Goal: Task Accomplishment & Management: Manage account settings

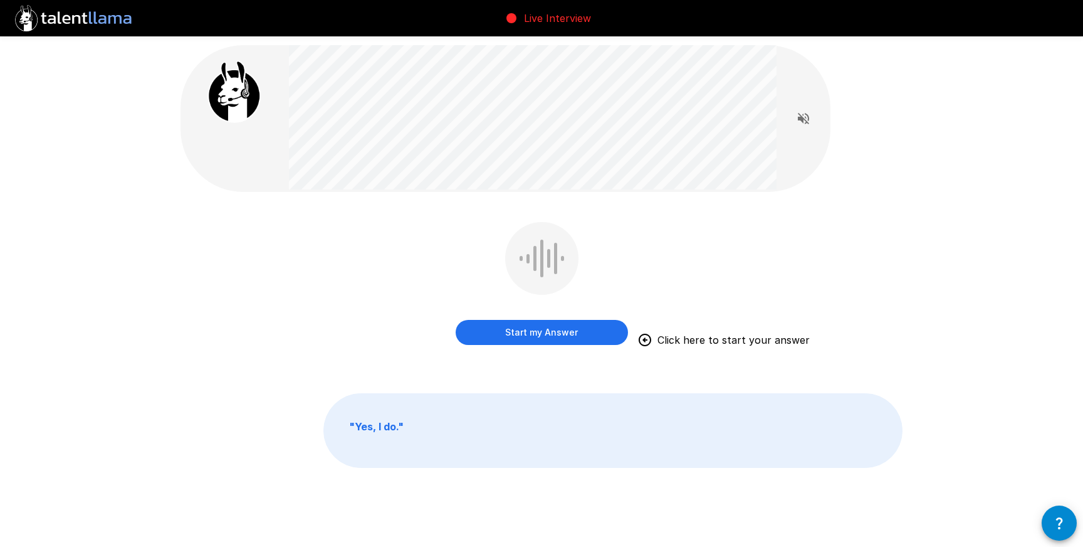
click at [558, 337] on button "Start my Answer" at bounding box center [542, 332] width 172 height 25
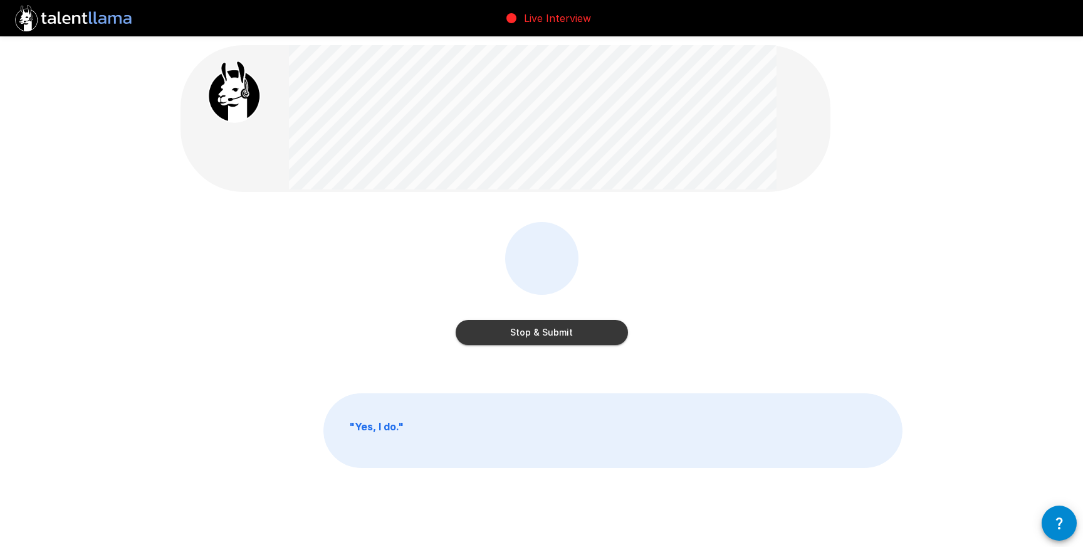
click at [558, 337] on button "Stop & Submit" at bounding box center [542, 332] width 172 height 25
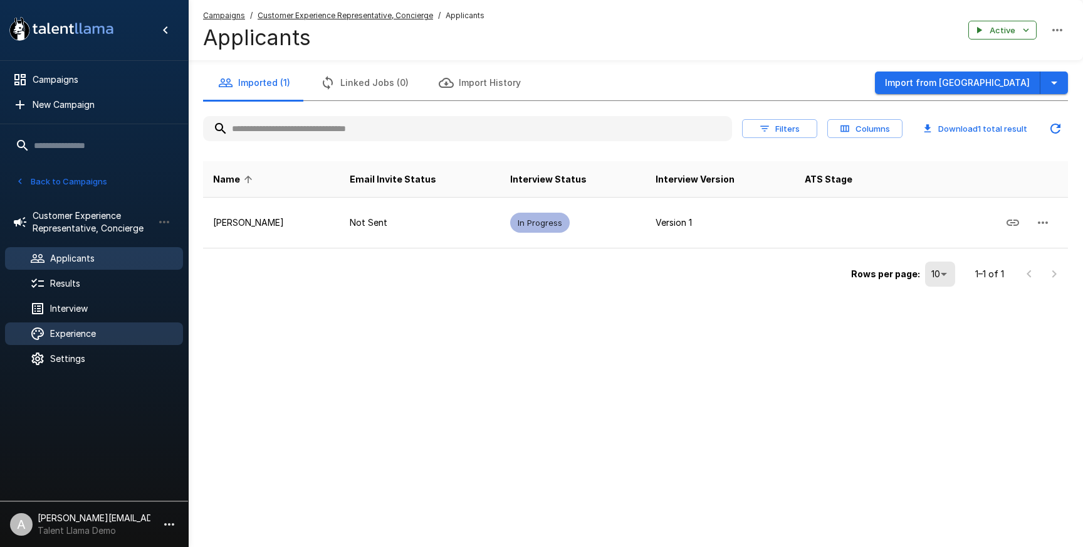
click at [88, 329] on span "Experience" at bounding box center [111, 333] width 123 height 13
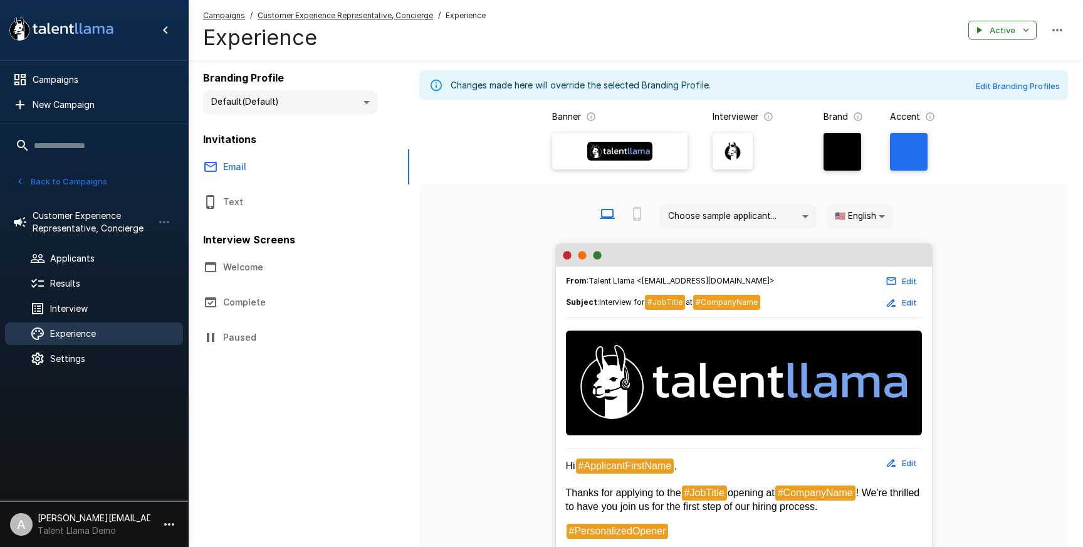
click at [392, 7] on div "Campaigns / Customer Experience Representative, Concierge / Experience Experien…" at bounding box center [635, 30] width 895 height 60
click at [392, 13] on u "Customer Experience Representative, Concierge" at bounding box center [346, 15] width 176 height 9
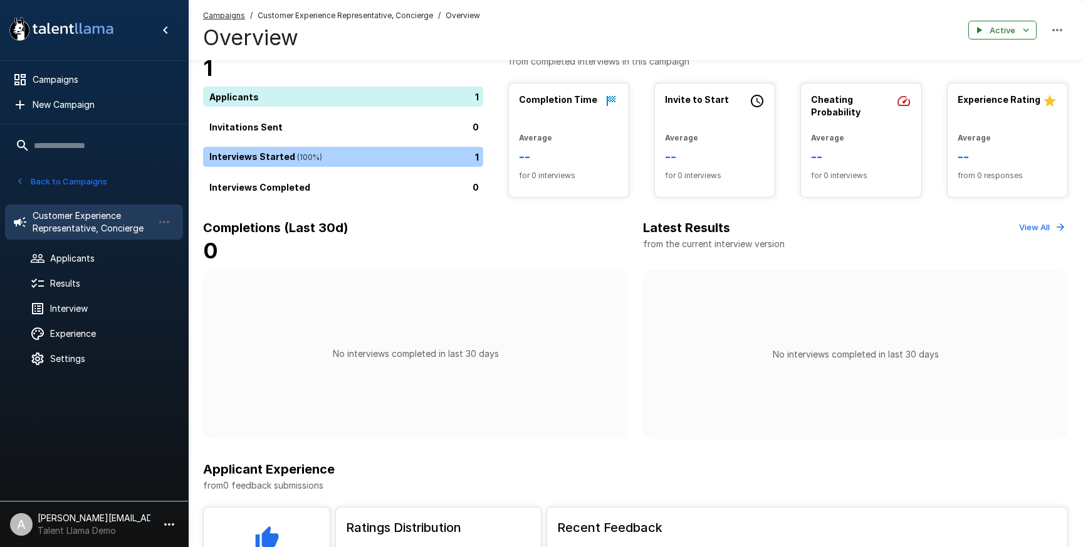
scroll to position [39, 0]
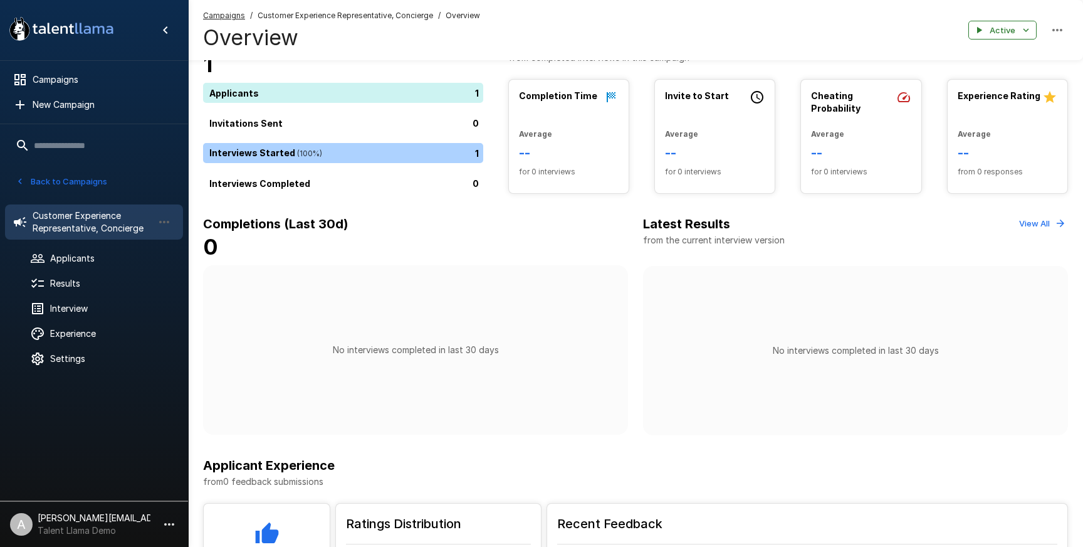
click at [145, 520] on p "[PERSON_NAME][EMAIL_ADDRESS][DOMAIN_NAME]" at bounding box center [94, 518] width 113 height 13
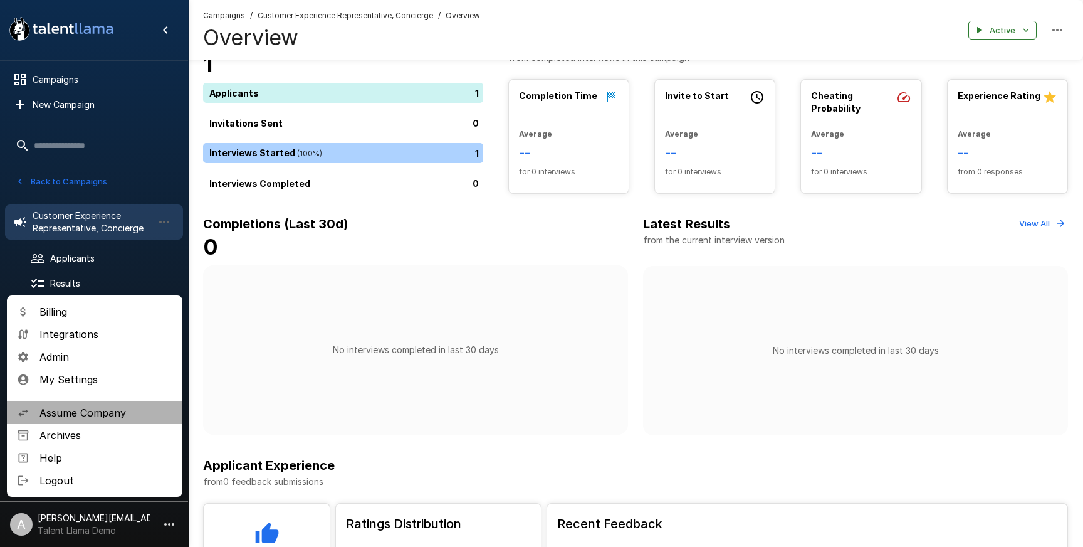
click at [102, 407] on span "Assume Company" at bounding box center [105, 412] width 133 height 15
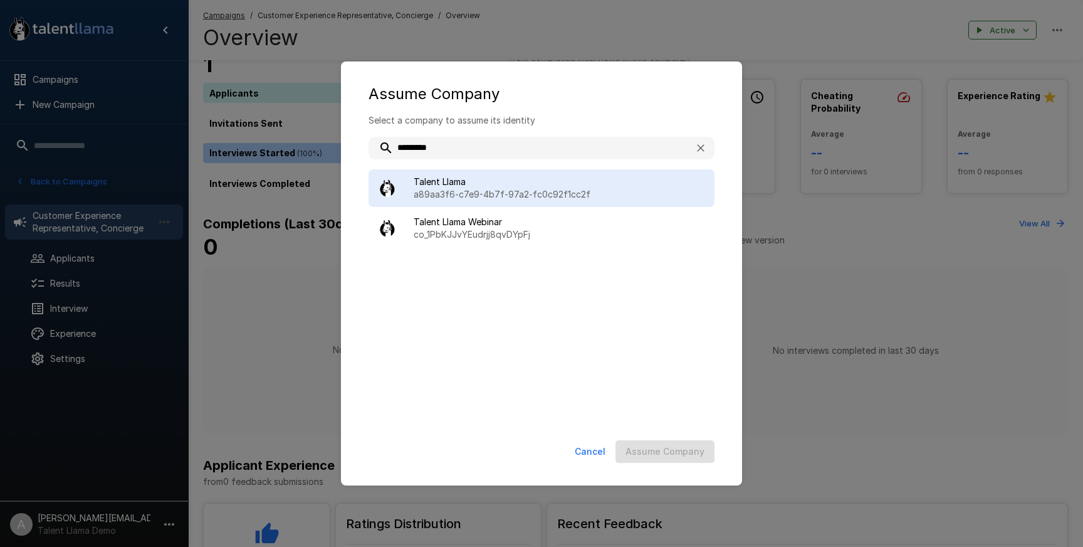
type input "*********"
click at [500, 192] on p "a89aa3f6-c7e9-4b7f-97a2-fc0c92f1cc2f" at bounding box center [559, 194] width 291 height 13
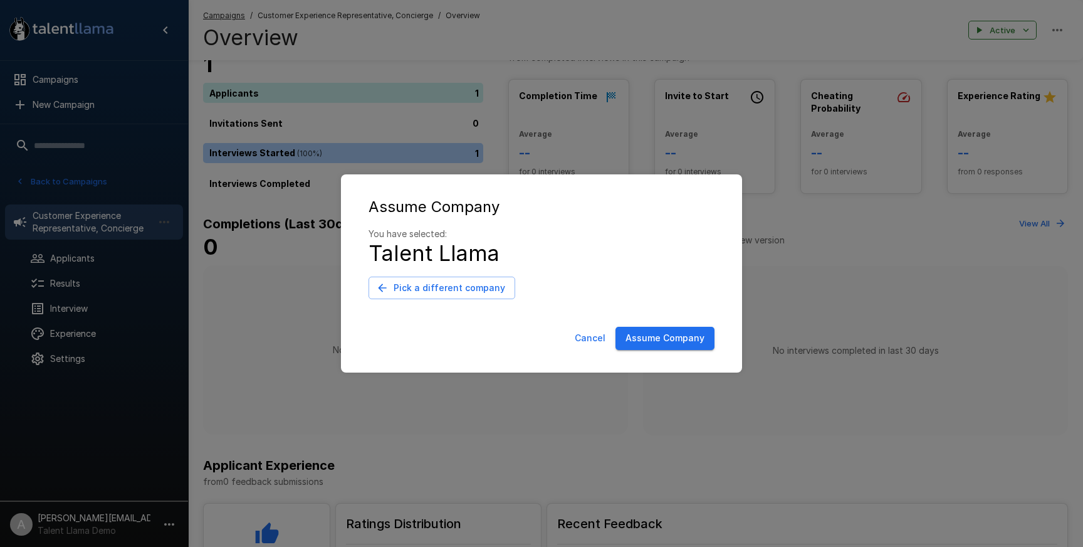
click at [669, 340] on button "Assume Company" at bounding box center [665, 338] width 99 height 23
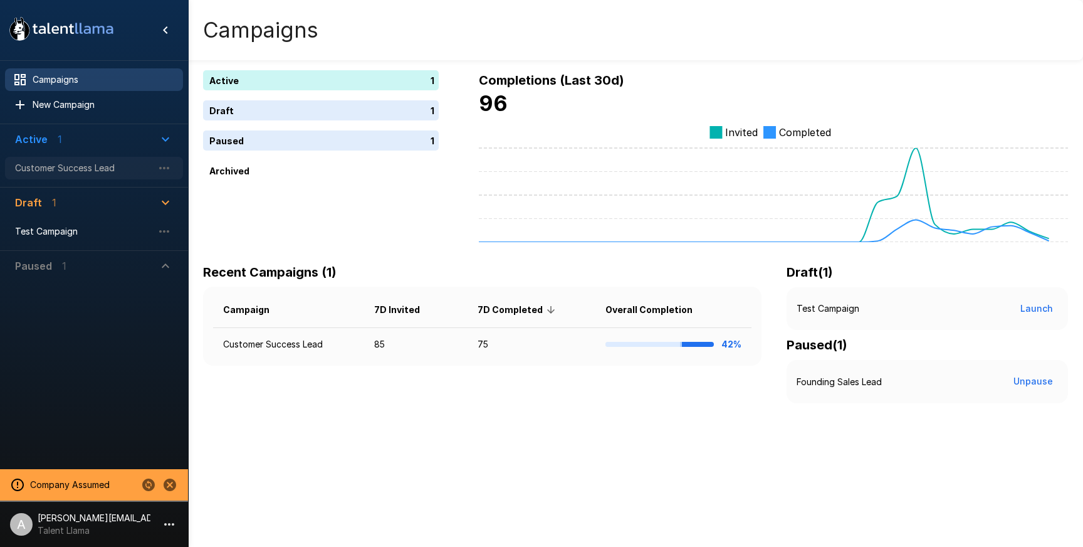
click at [70, 178] on div "Customer Success Lead" at bounding box center [94, 168] width 178 height 23
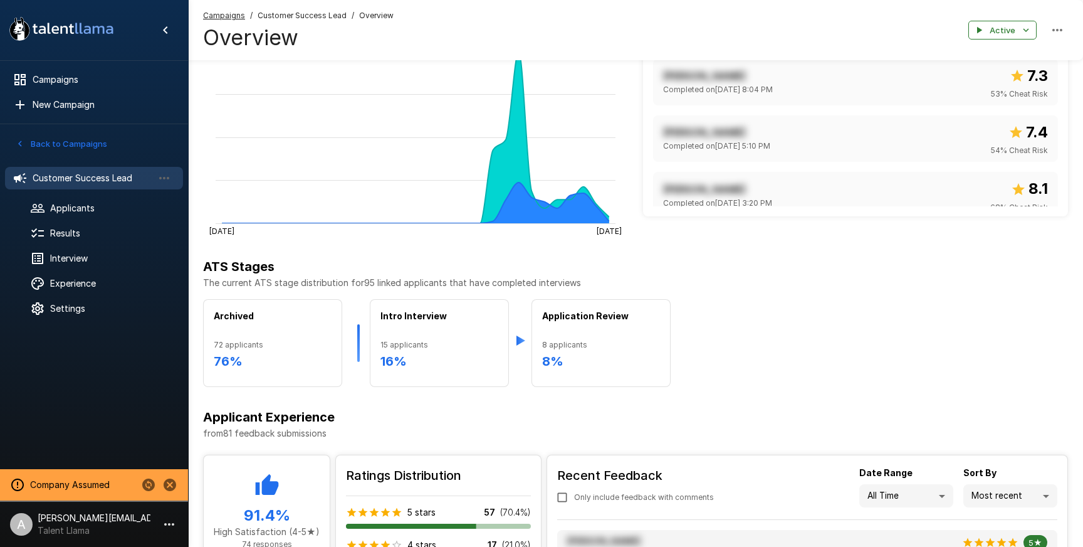
scroll to position [433, 0]
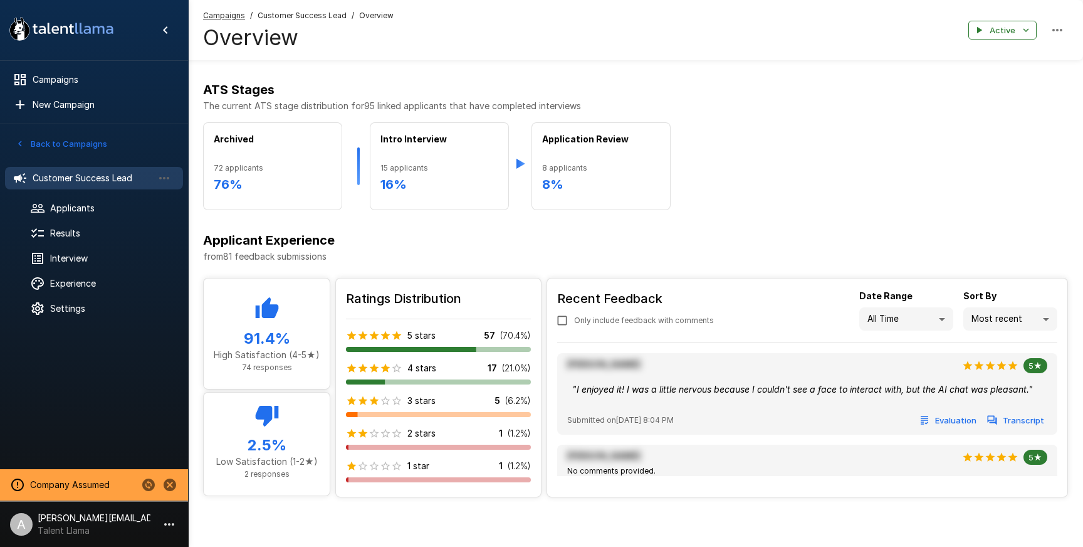
click at [997, 395] on li "Lowest ratings" at bounding box center [1010, 391] width 94 height 23
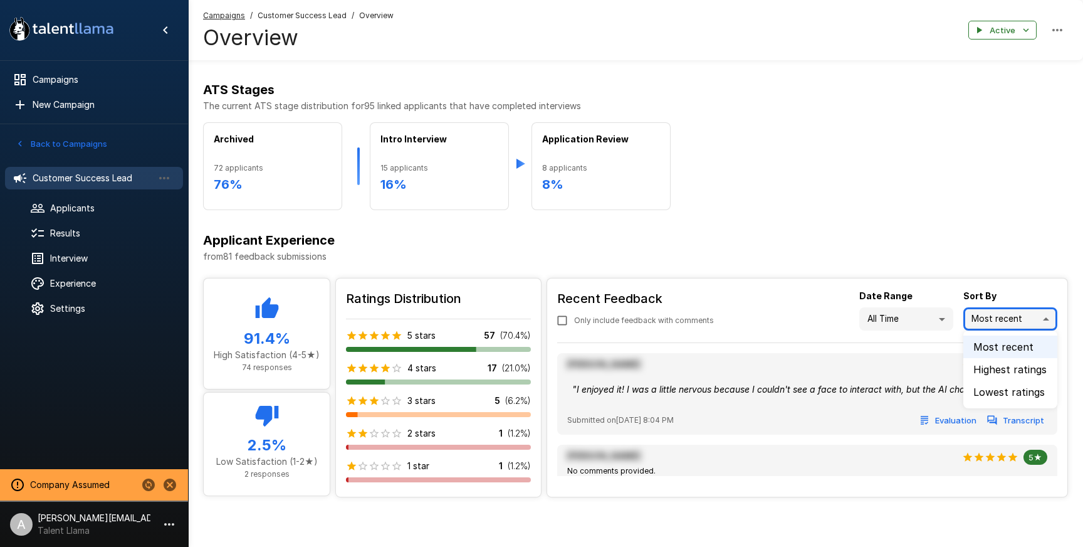
type input "***"
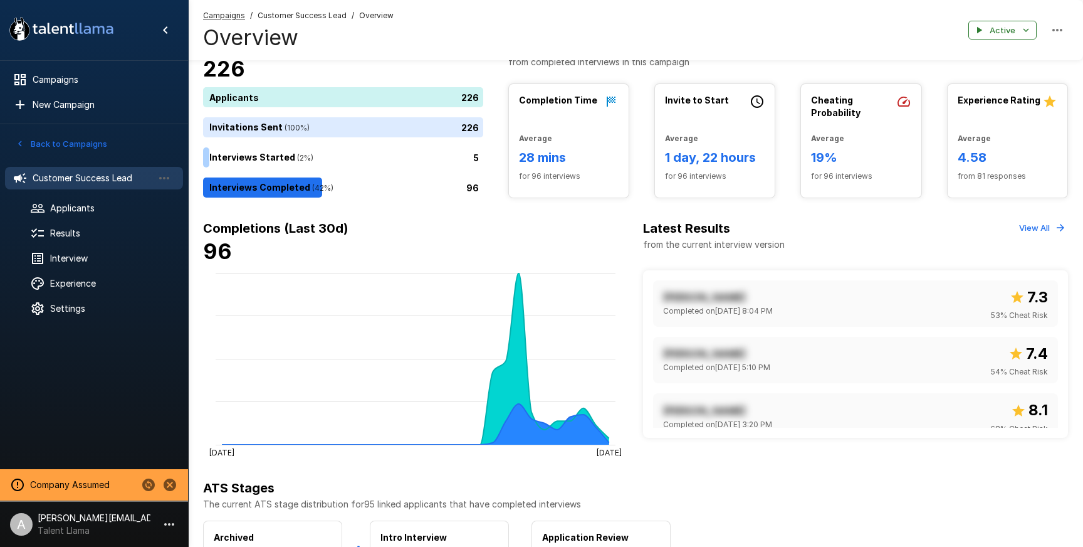
scroll to position [0, 0]
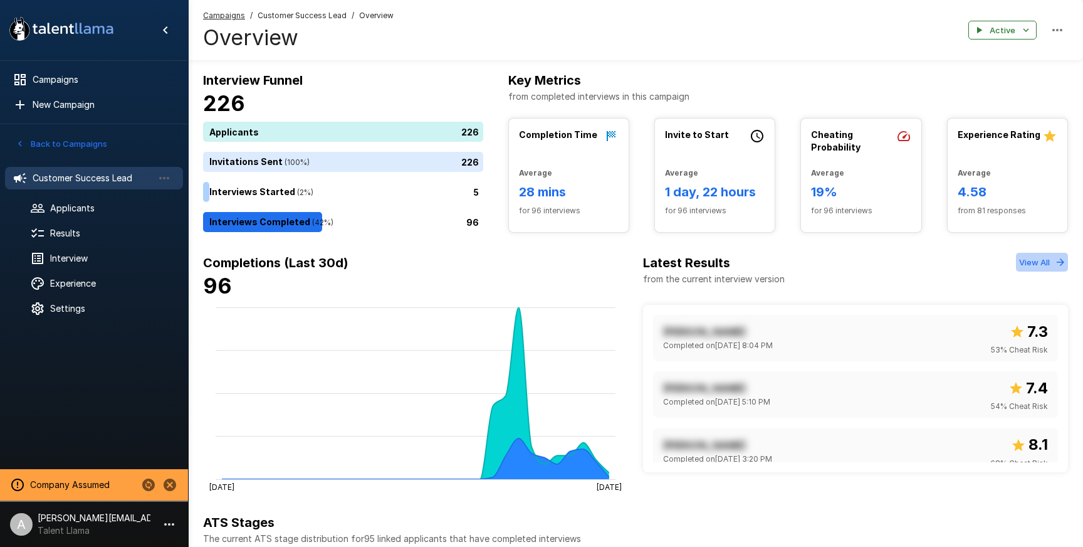
click at [1016, 266] on button "View All" at bounding box center [1042, 262] width 52 height 19
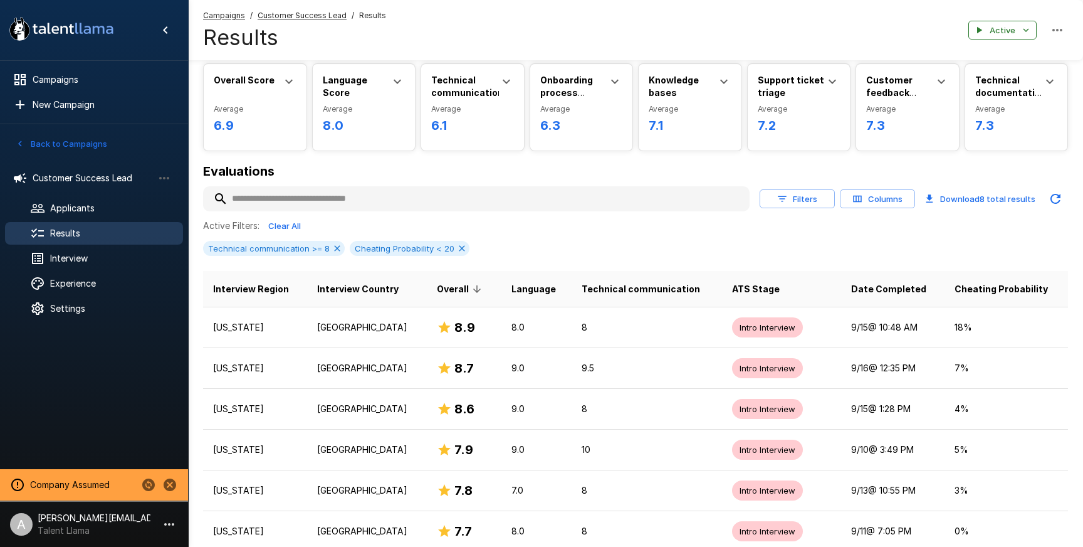
scroll to position [46, 0]
click at [788, 206] on button "Filters" at bounding box center [797, 197] width 75 height 19
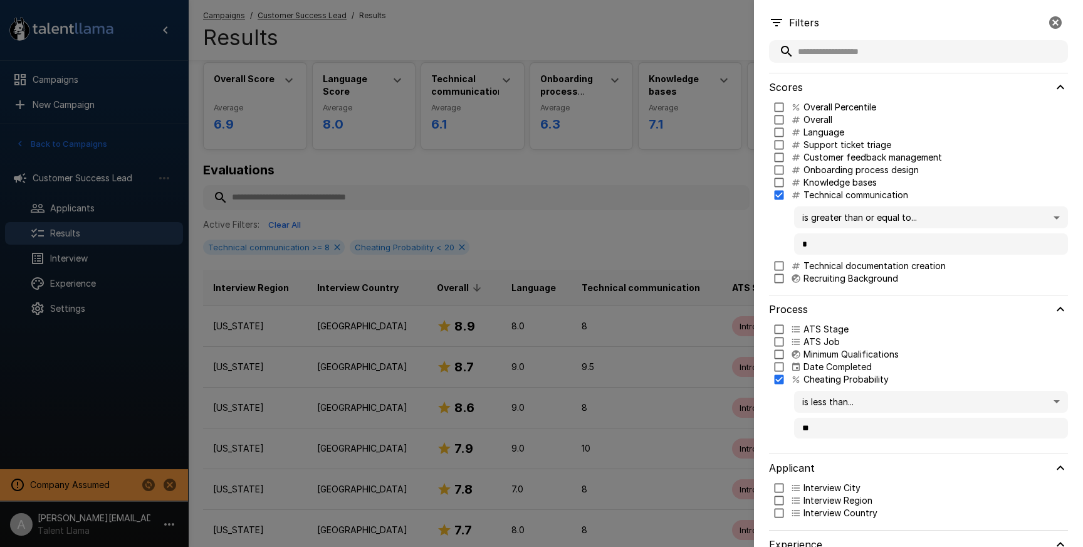
click at [647, 214] on div at bounding box center [541, 273] width 1083 height 547
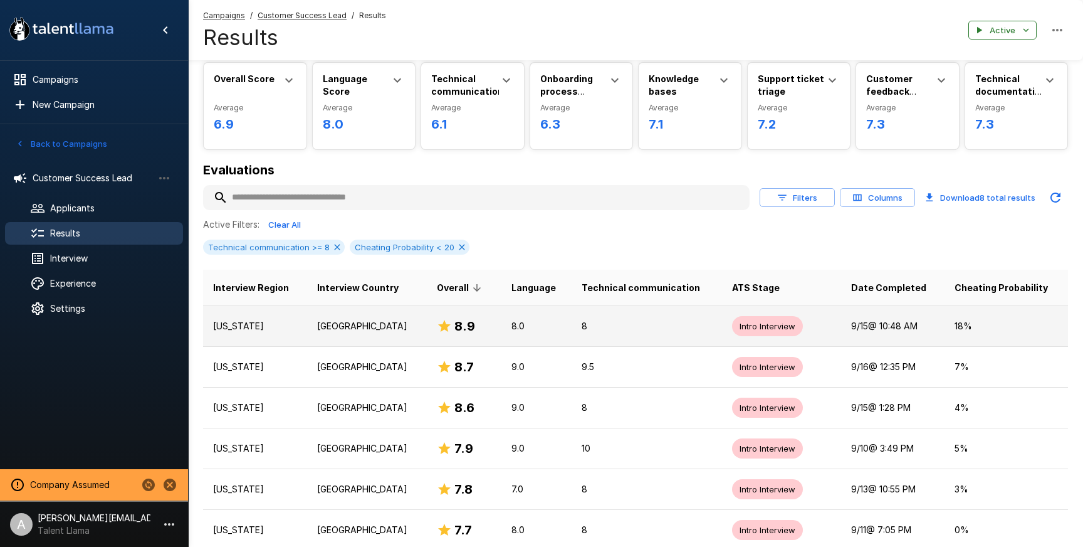
click at [533, 332] on p "8.0" at bounding box center [537, 326] width 50 height 13
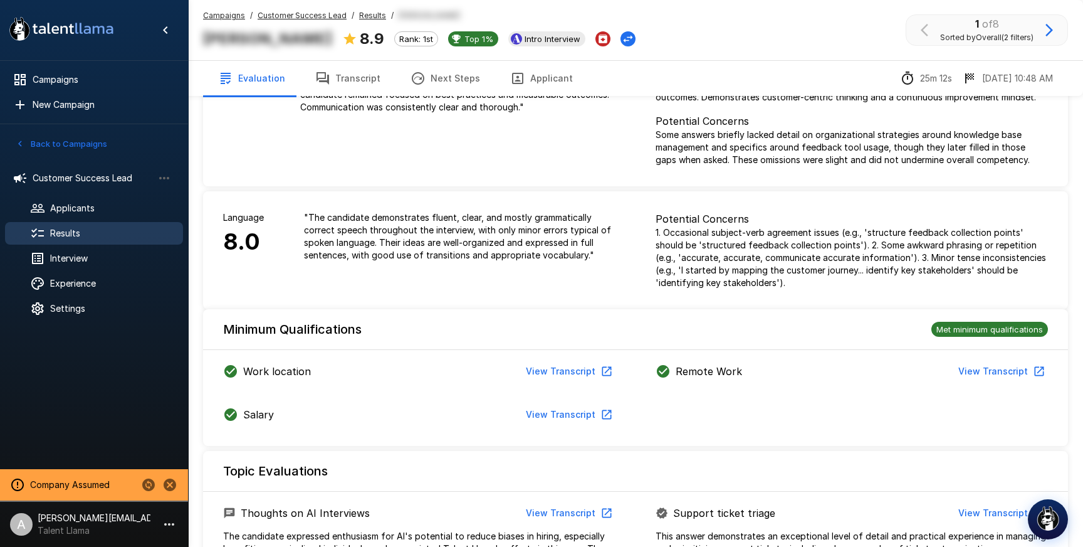
scroll to position [86, 0]
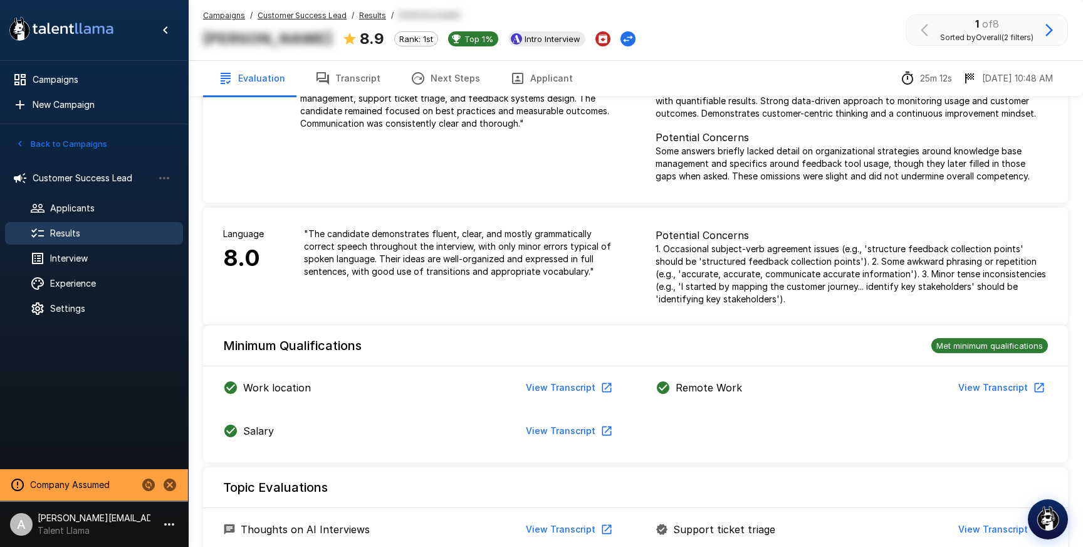
click at [115, 520] on p "[PERSON_NAME][EMAIL_ADDRESS][DOMAIN_NAME]" at bounding box center [94, 518] width 113 height 13
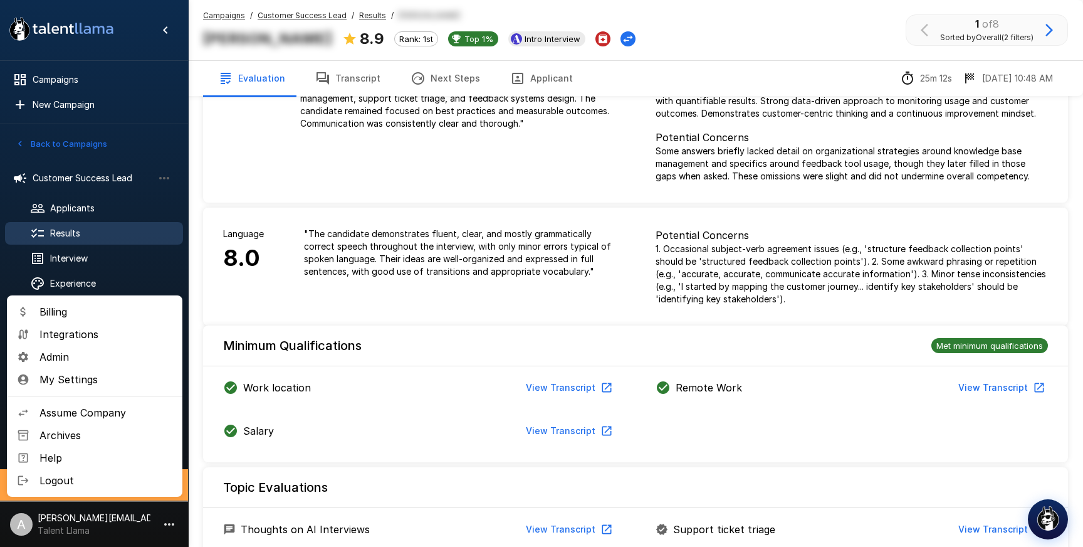
click at [112, 290] on div at bounding box center [541, 273] width 1083 height 547
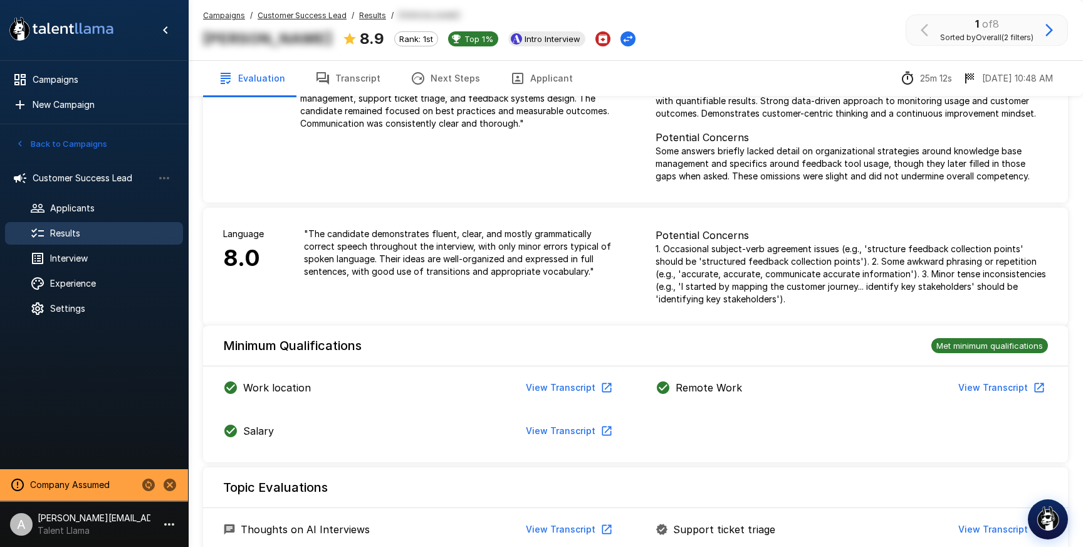
click at [112, 290] on div "Billing Integrations Admin My Settings Assume Company Archives Help Logout" at bounding box center [541, 273] width 1083 height 547
click at [103, 526] on p "Talent Llama" at bounding box center [94, 530] width 113 height 13
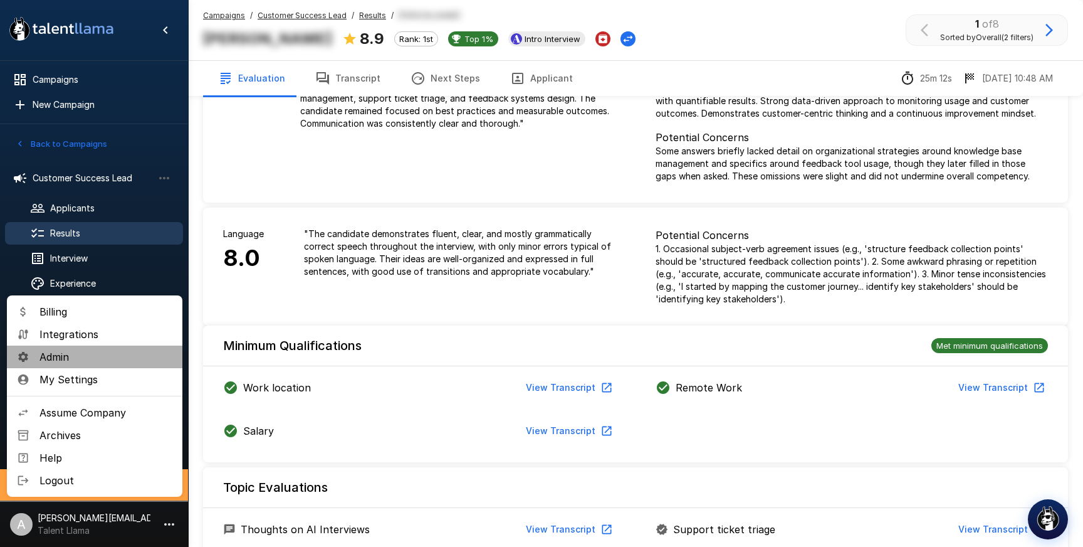
click at [95, 359] on span "Admin" at bounding box center [105, 356] width 133 height 15
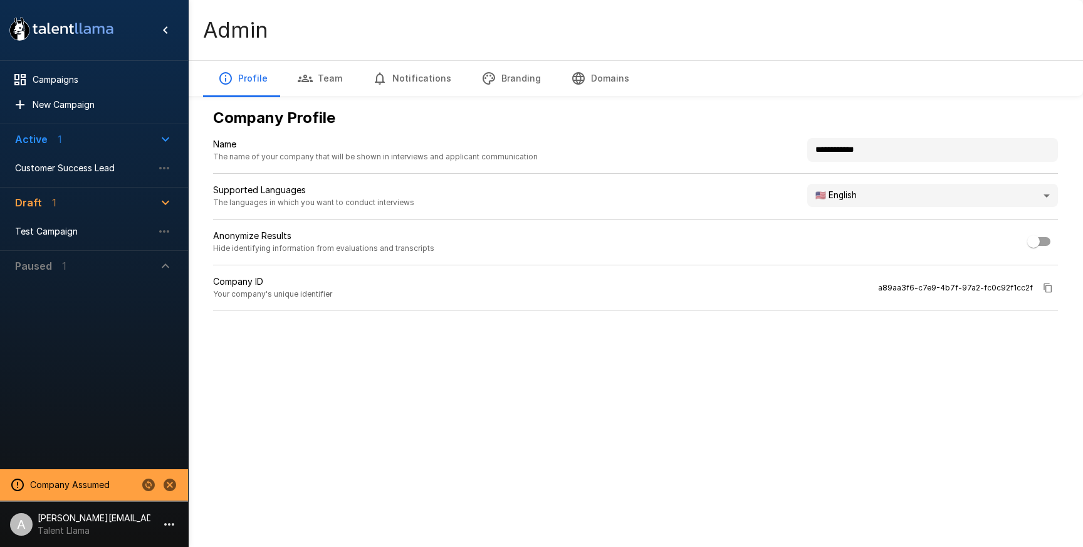
click at [875, 193] on body "**********" at bounding box center [541, 273] width 1083 height 547
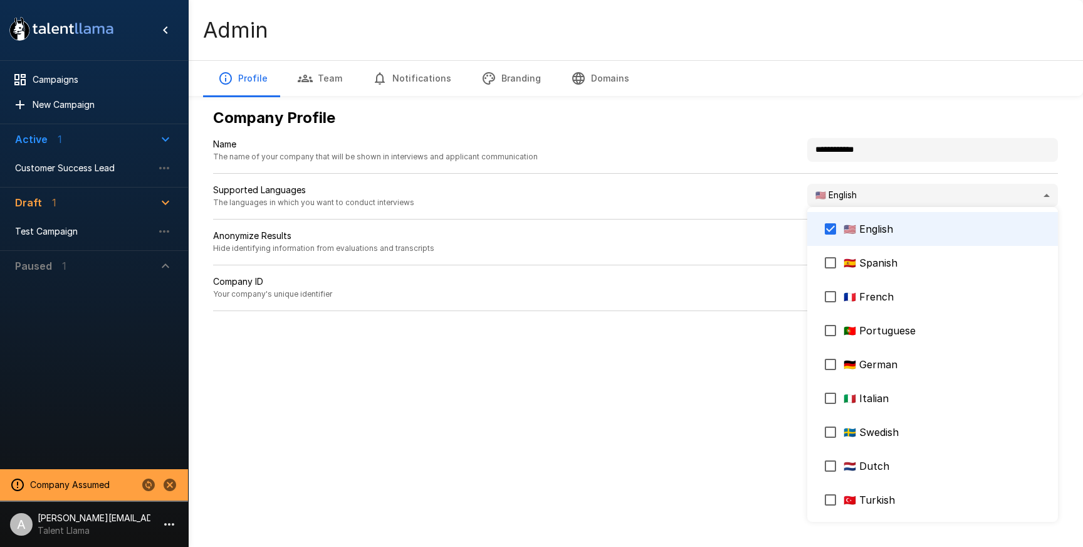
click at [69, 173] on div at bounding box center [541, 273] width 1083 height 547
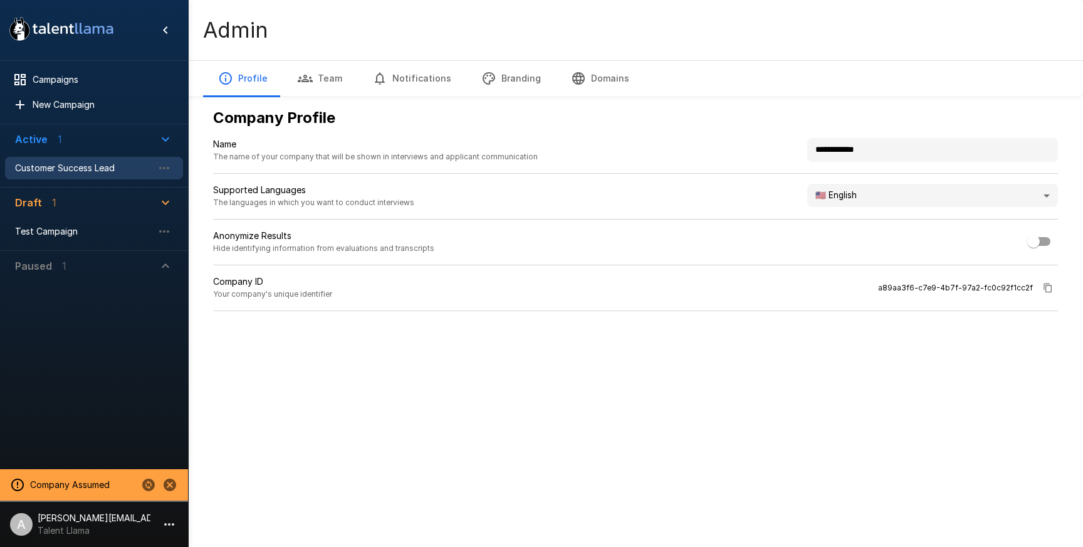
click at [65, 159] on div "Customer Success Lead" at bounding box center [94, 168] width 178 height 23
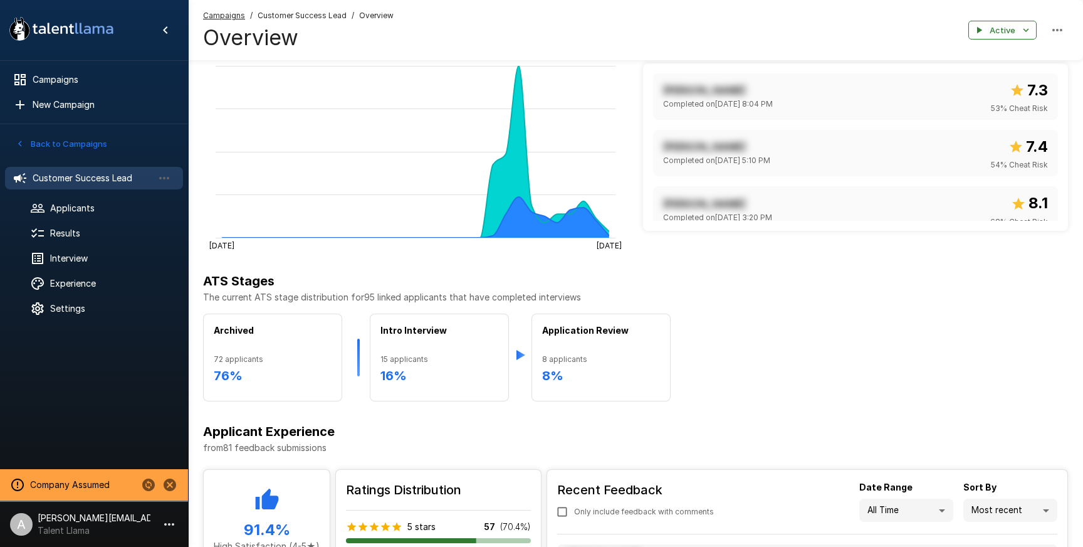
scroll to position [157, 0]
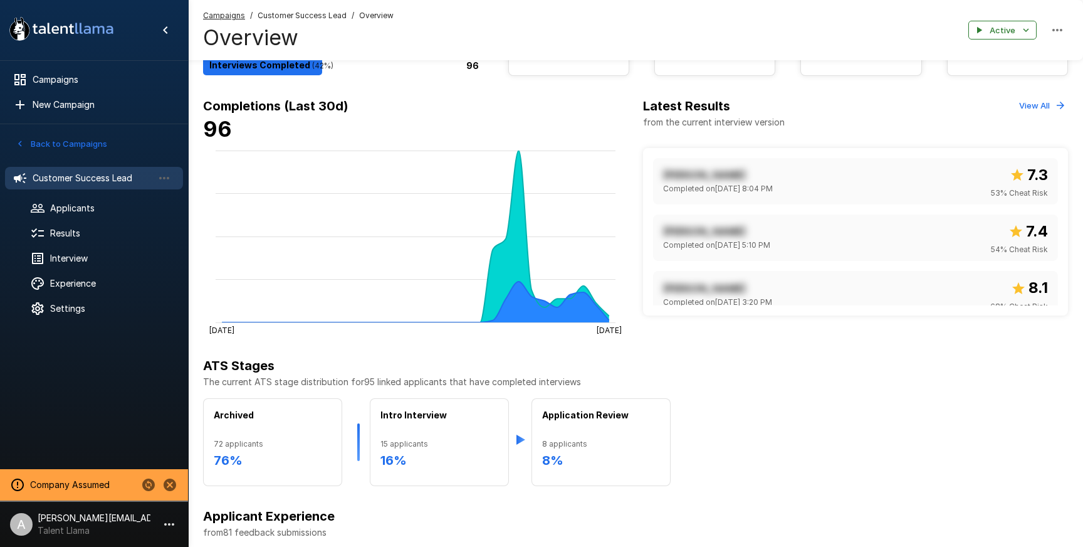
click at [1032, 100] on button "View All" at bounding box center [1042, 105] width 52 height 19
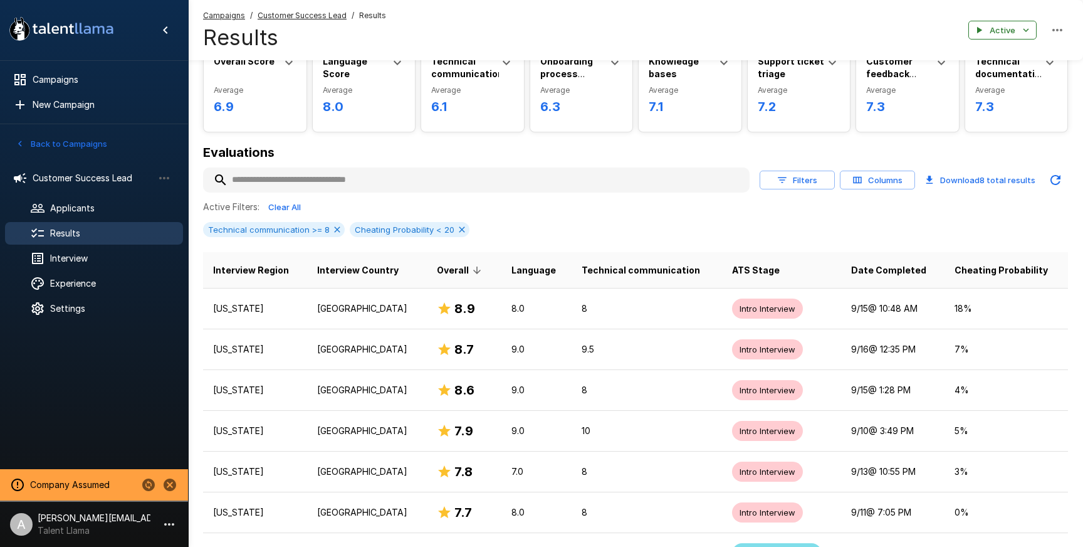
scroll to position [95, 0]
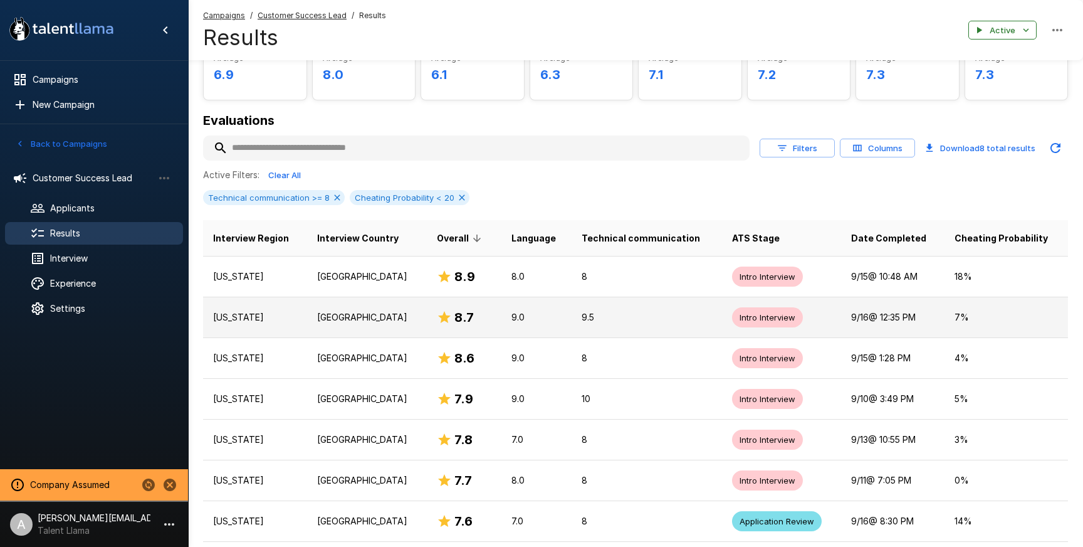
click at [543, 309] on td "9.0" at bounding box center [536, 317] width 70 height 41
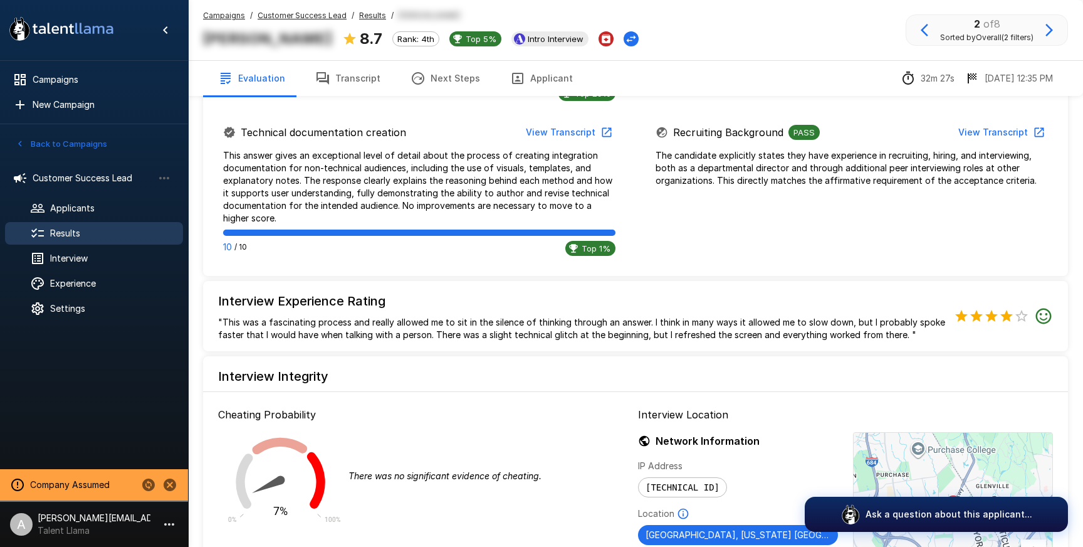
scroll to position [1151, 0]
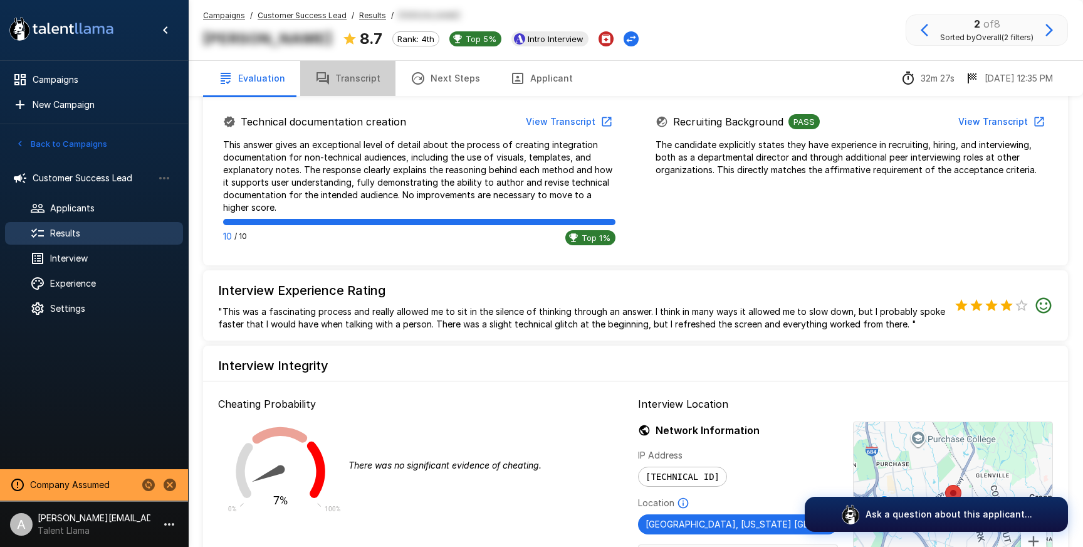
click at [359, 83] on button "Transcript" at bounding box center [347, 78] width 95 height 35
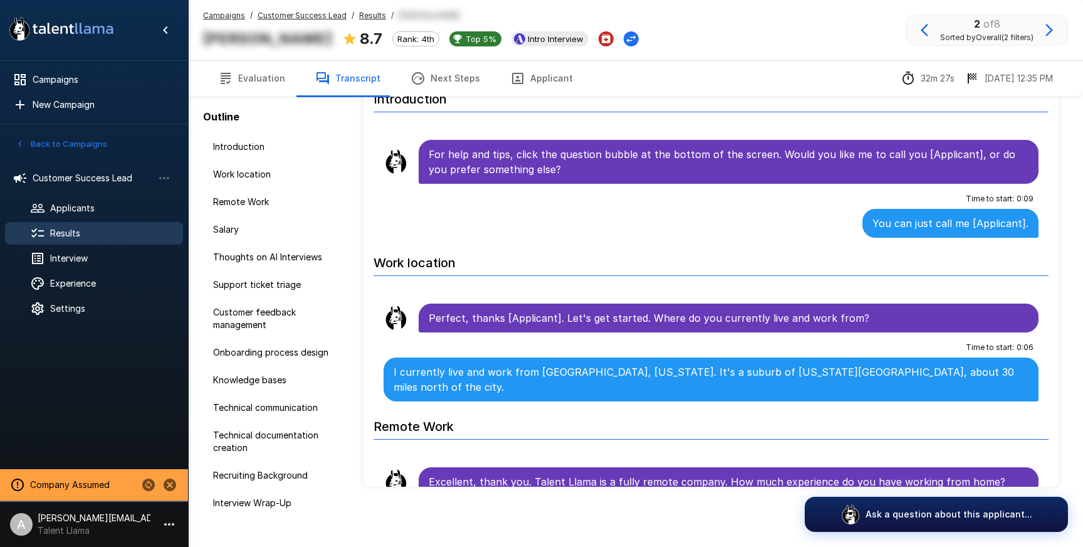
click at [308, 19] on u "Customer Success Lead" at bounding box center [302, 15] width 89 height 9
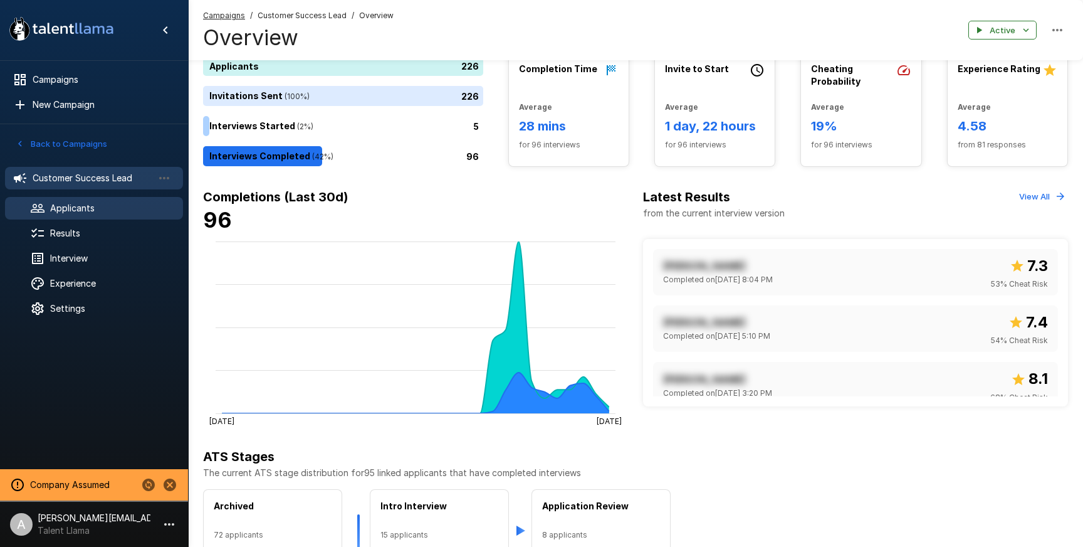
click at [65, 202] on span "Applicants" at bounding box center [111, 208] width 123 height 13
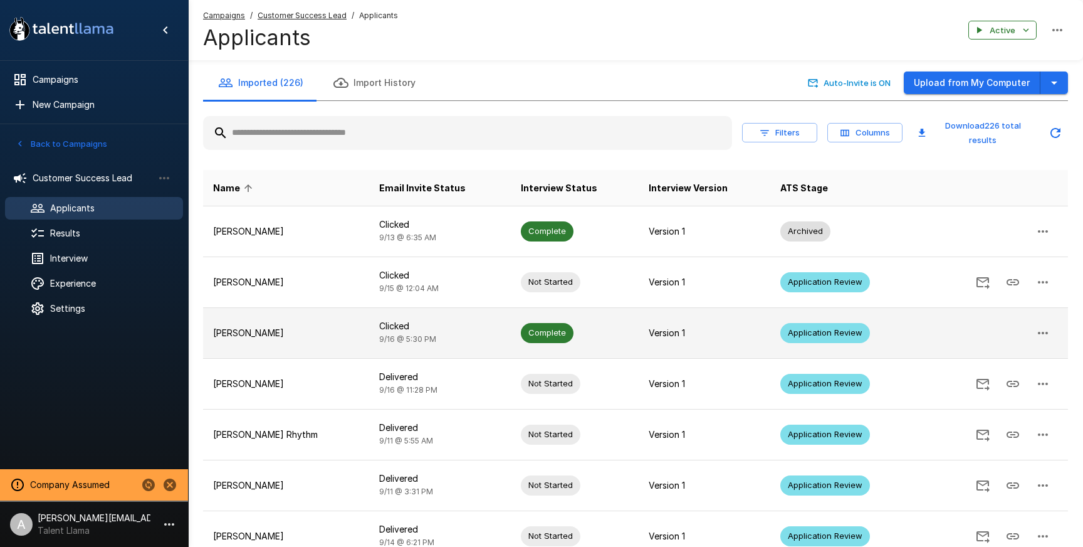
click at [1033, 333] on button "button" at bounding box center [1043, 333] width 30 height 30
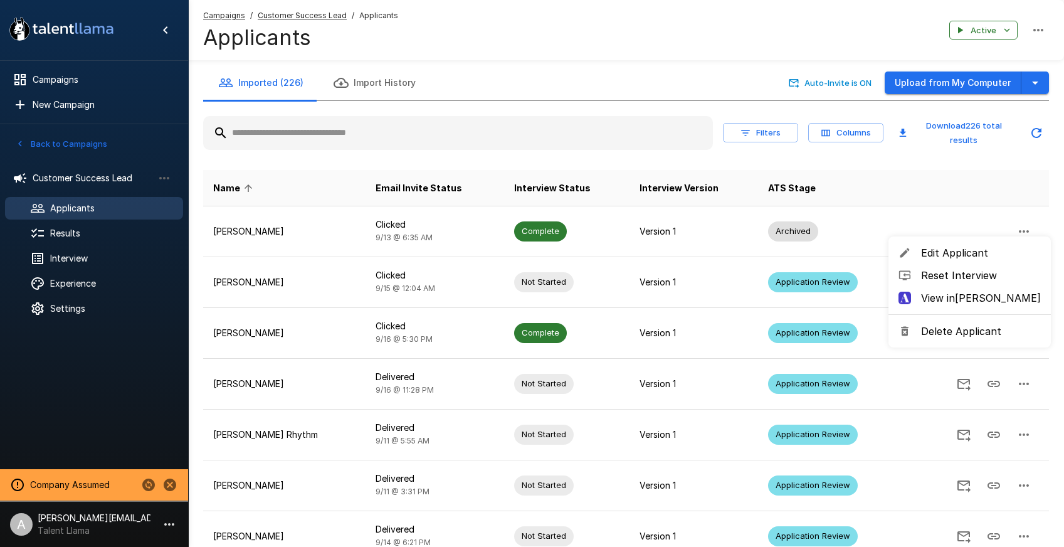
click at [86, 278] on div at bounding box center [532, 273] width 1064 height 547
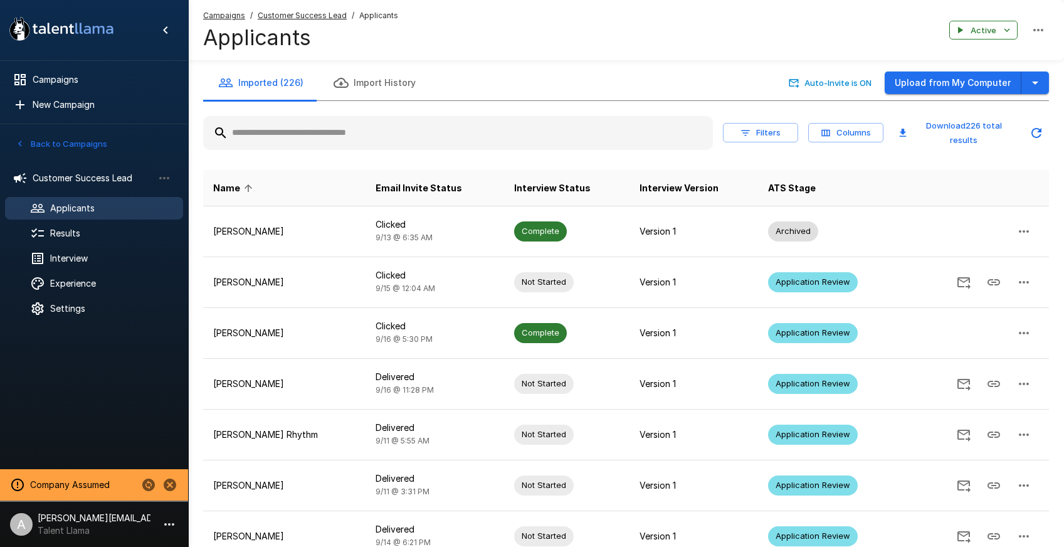
click at [86, 278] on span "Experience" at bounding box center [111, 283] width 123 height 13
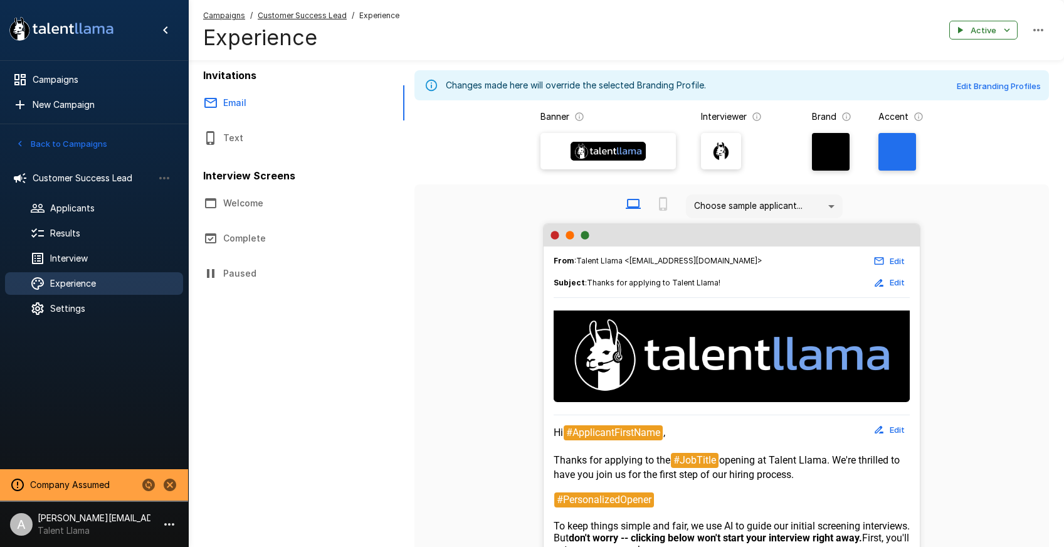
click at [255, 126] on button "Text" at bounding box center [296, 137] width 216 height 35
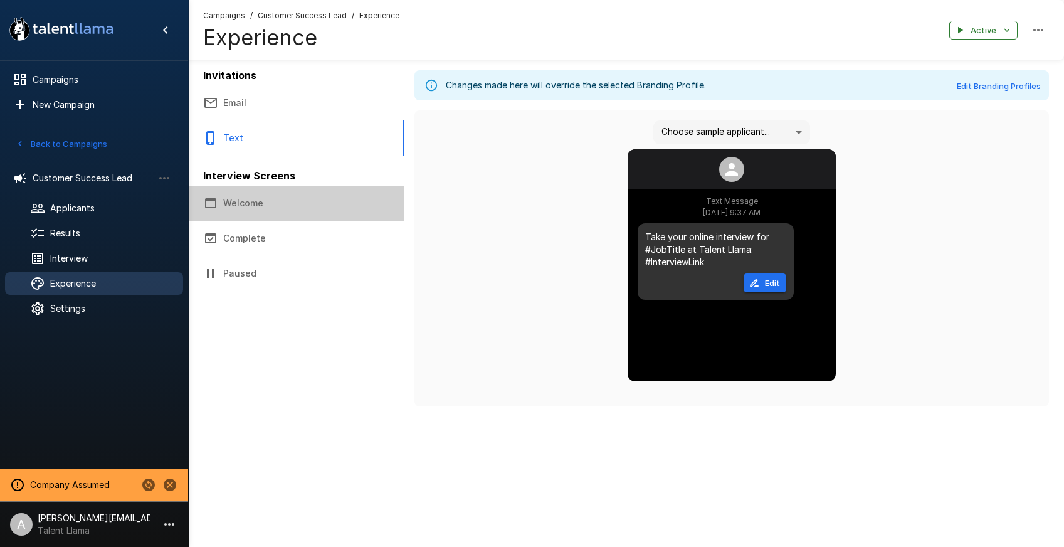
click at [224, 214] on button "Welcome" at bounding box center [296, 203] width 216 height 35
